Goal: Information Seeking & Learning: Find specific fact

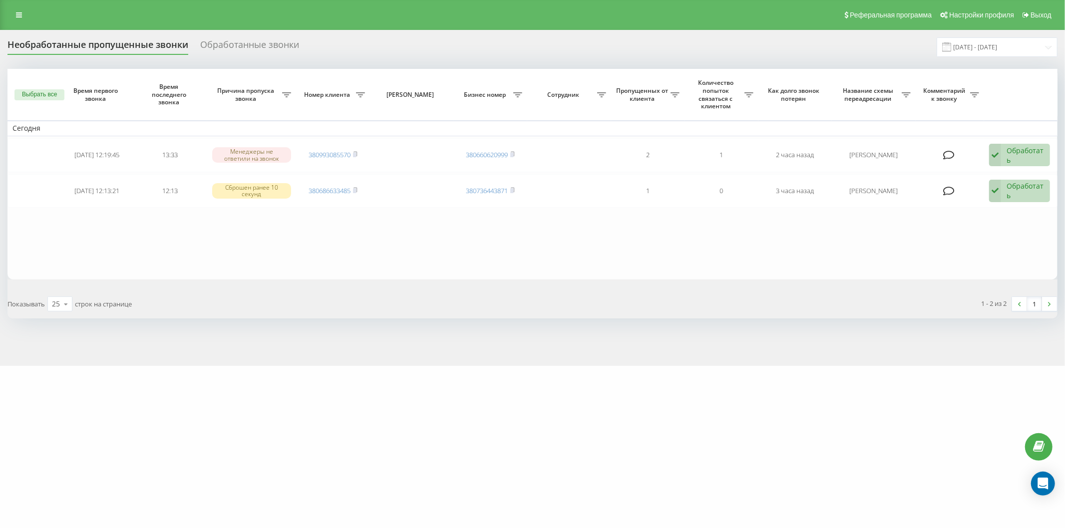
click at [327, 154] on link "380993085570" at bounding box center [330, 154] width 42 height 9
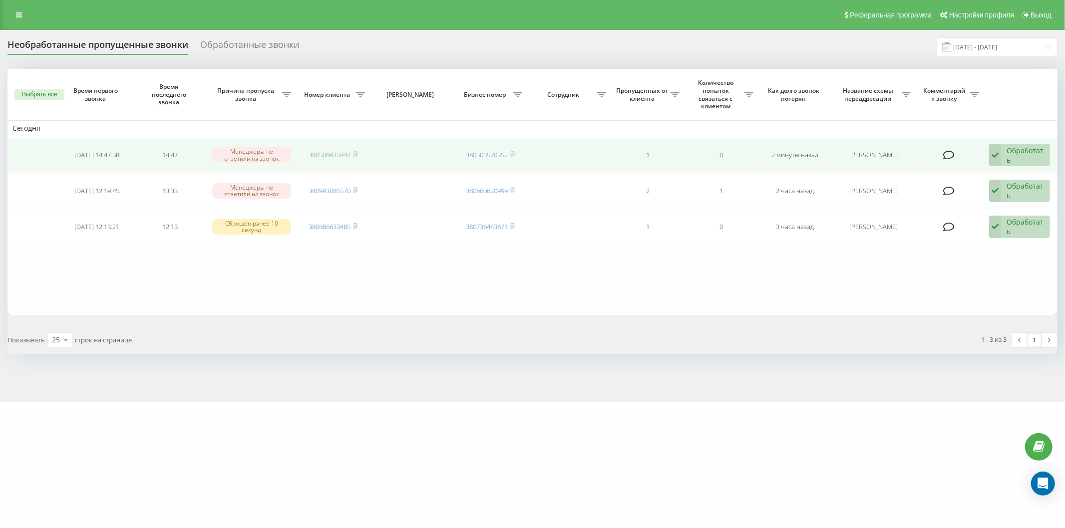
click at [324, 152] on link "380506935942" at bounding box center [330, 154] width 42 height 9
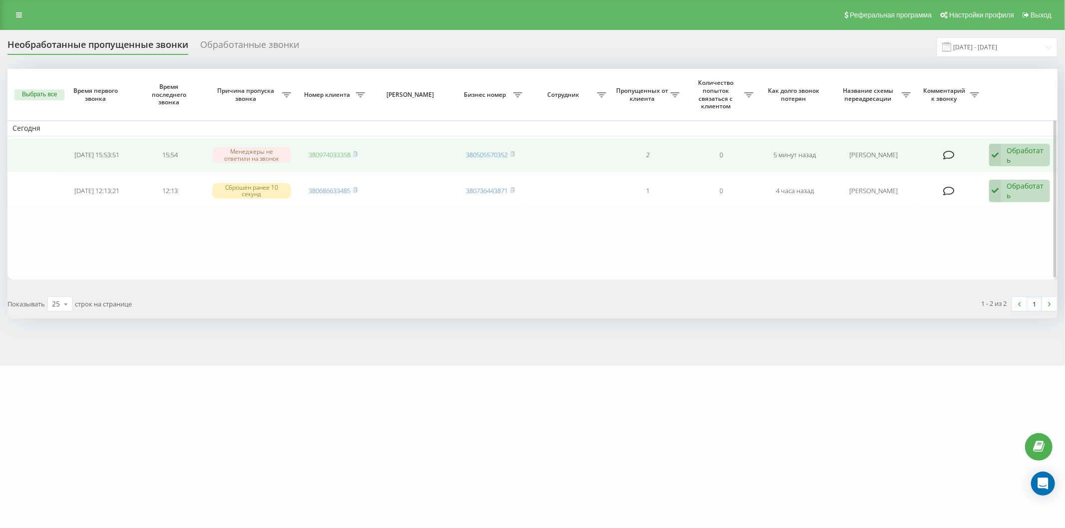
click at [337, 152] on link "380974033358" at bounding box center [330, 154] width 42 height 9
